Goal: Task Accomplishment & Management: Use online tool/utility

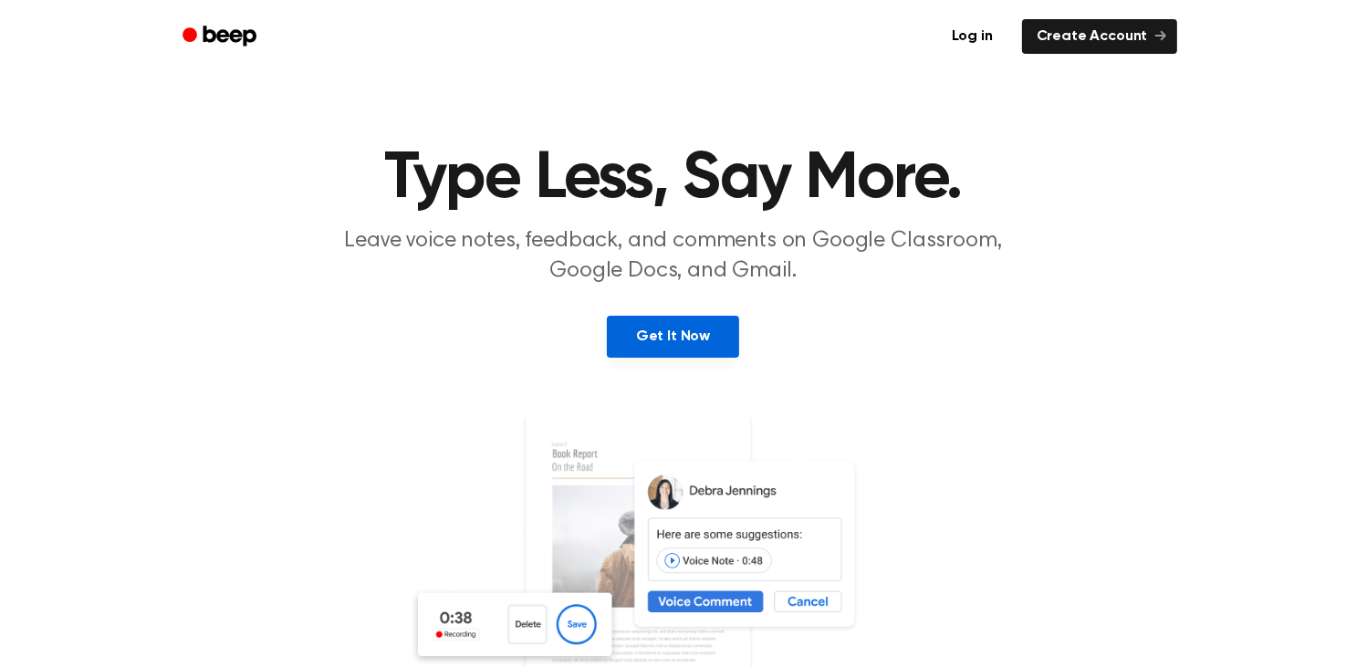
drag, startPoint x: 0, startPoint y: 0, endPoint x: 672, endPoint y: 331, distance: 749.0
click at [672, 331] on link "Get It Now" at bounding box center [673, 337] width 132 height 42
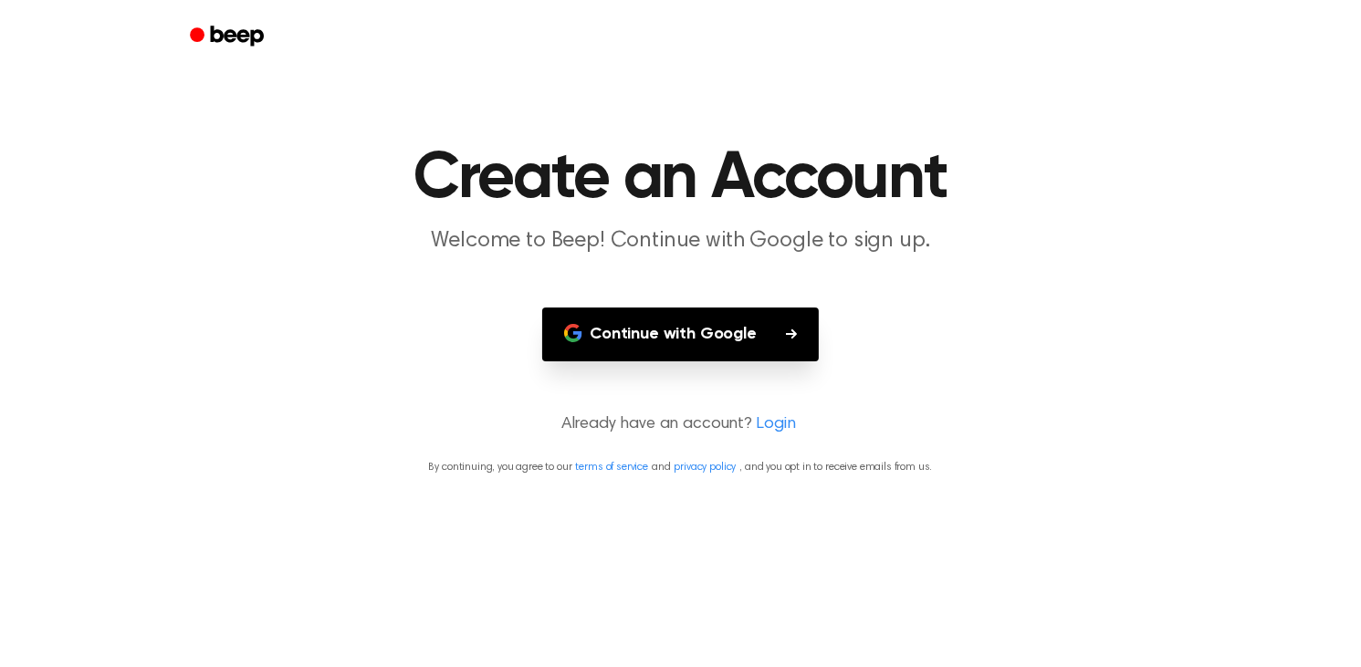
click at [698, 331] on button "Continue with Google" at bounding box center [680, 335] width 277 height 54
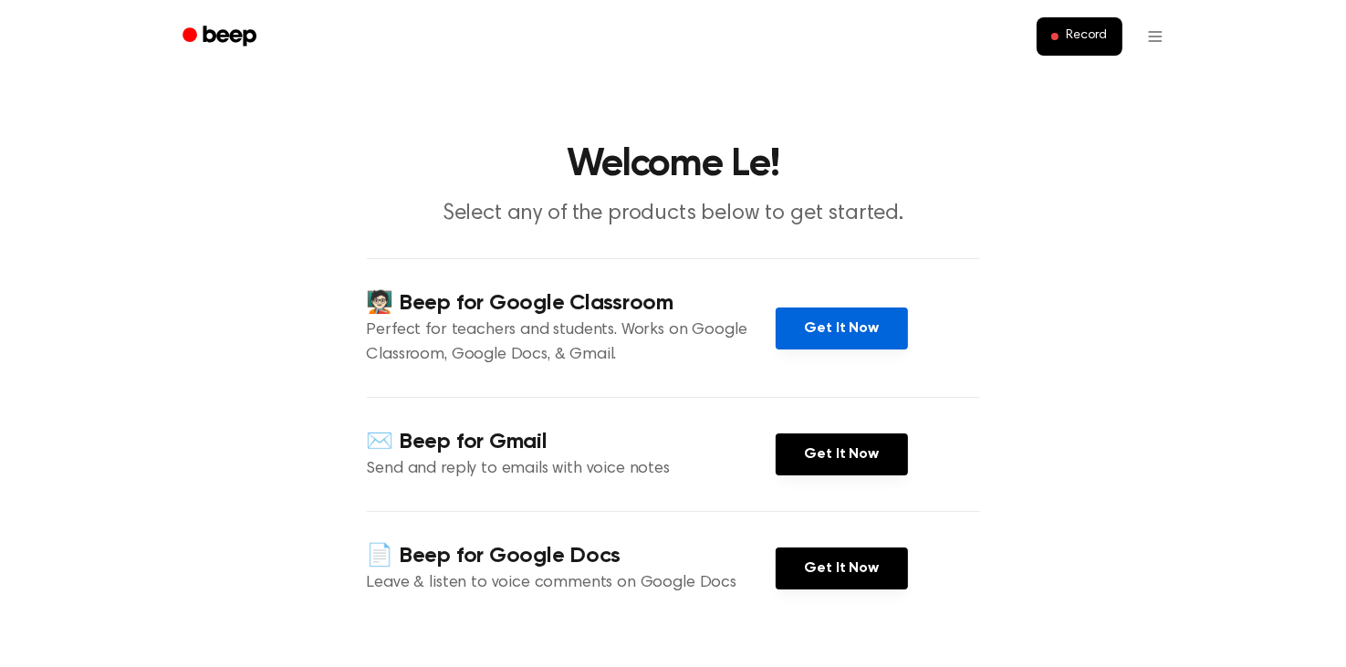
click at [858, 330] on link "Get It Now" at bounding box center [842, 329] width 132 height 42
click at [1051, 35] on button "Record" at bounding box center [1079, 36] width 85 height 38
